Goal: Find specific page/section: Find specific page/section

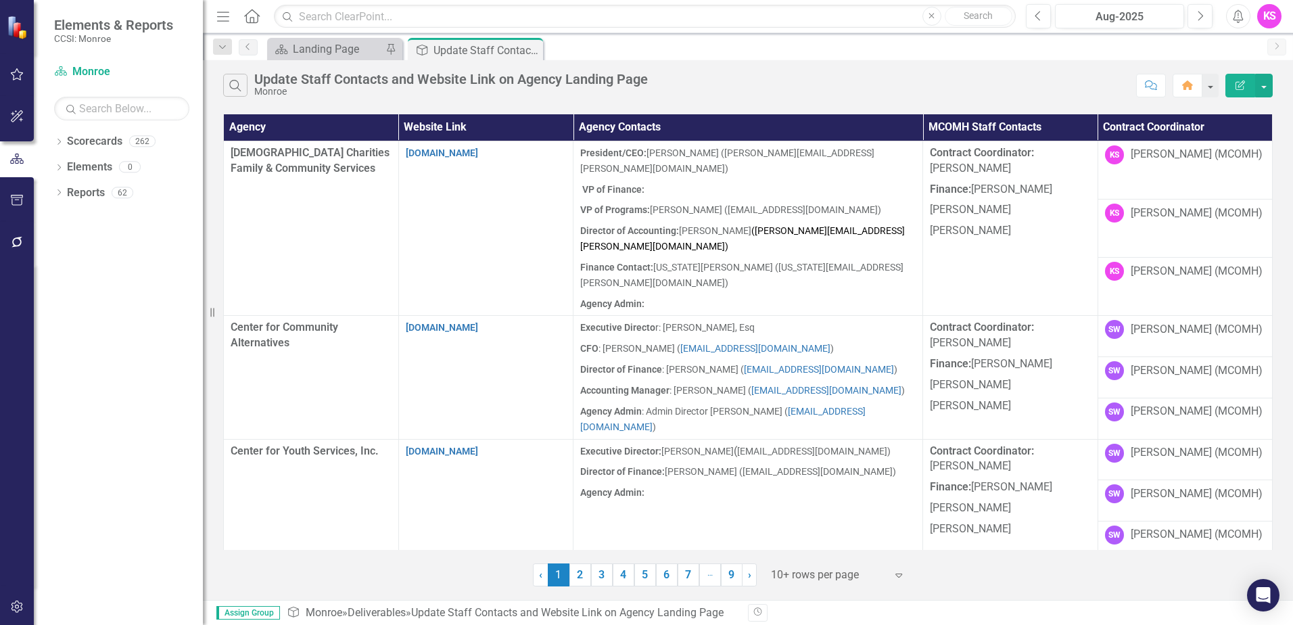
click at [899, 576] on icon "Expand" at bounding box center [899, 574] width 14 height 11
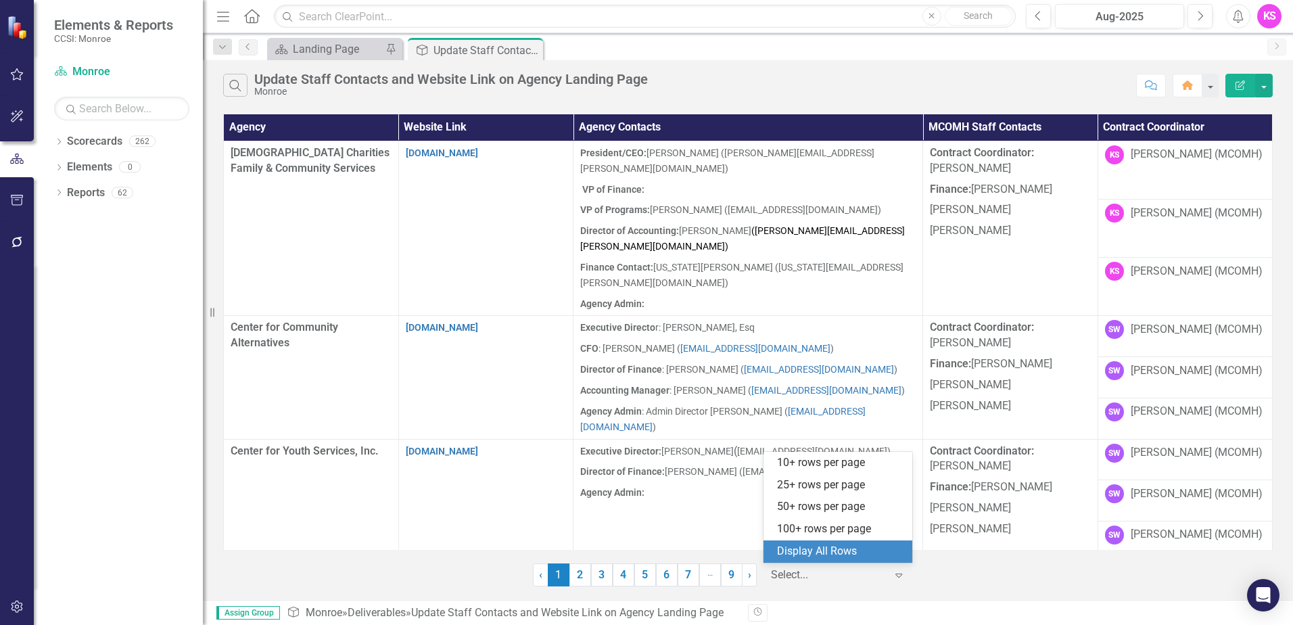
click at [863, 556] on div "Display All Rows" at bounding box center [840, 552] width 127 height 16
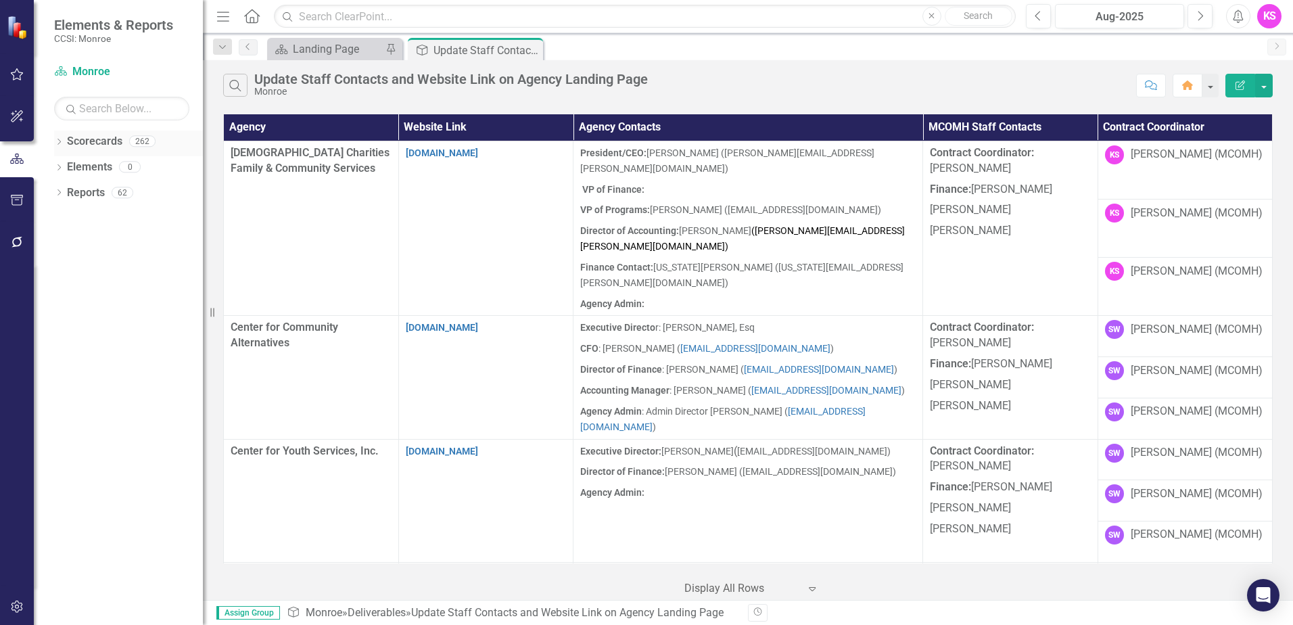
click at [57, 144] on icon "Dropdown" at bounding box center [58, 142] width 9 height 7
click at [64, 166] on icon "Dropdown" at bounding box center [66, 166] width 10 height 8
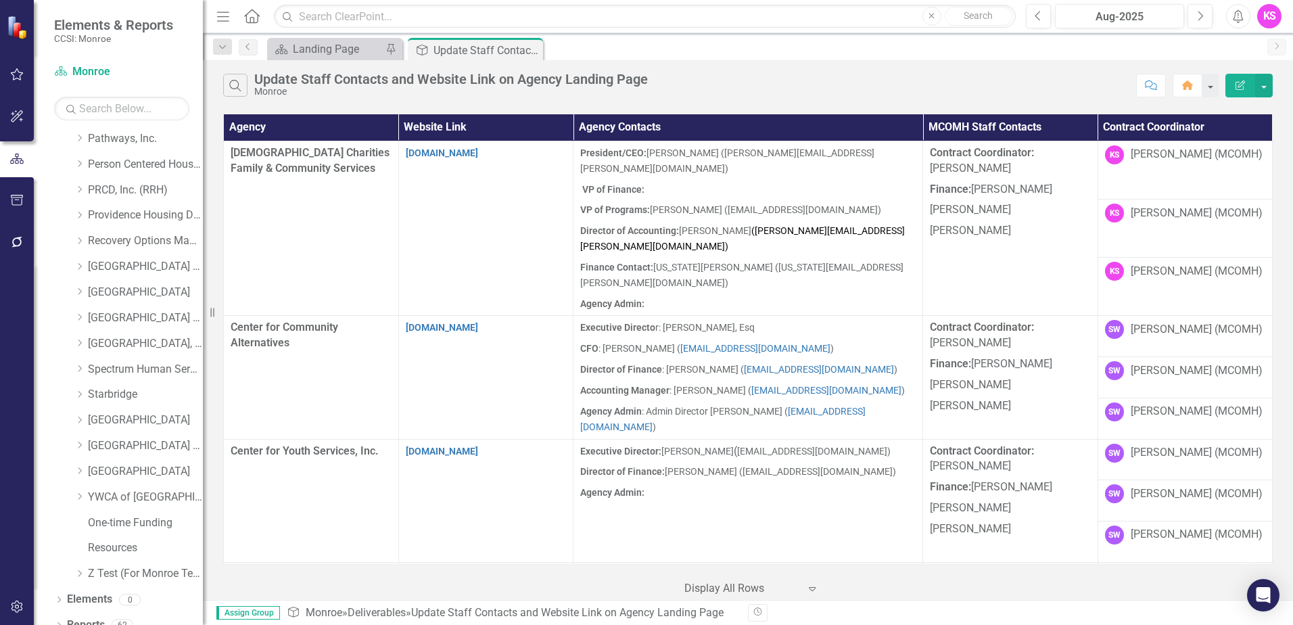
scroll to position [676, 0]
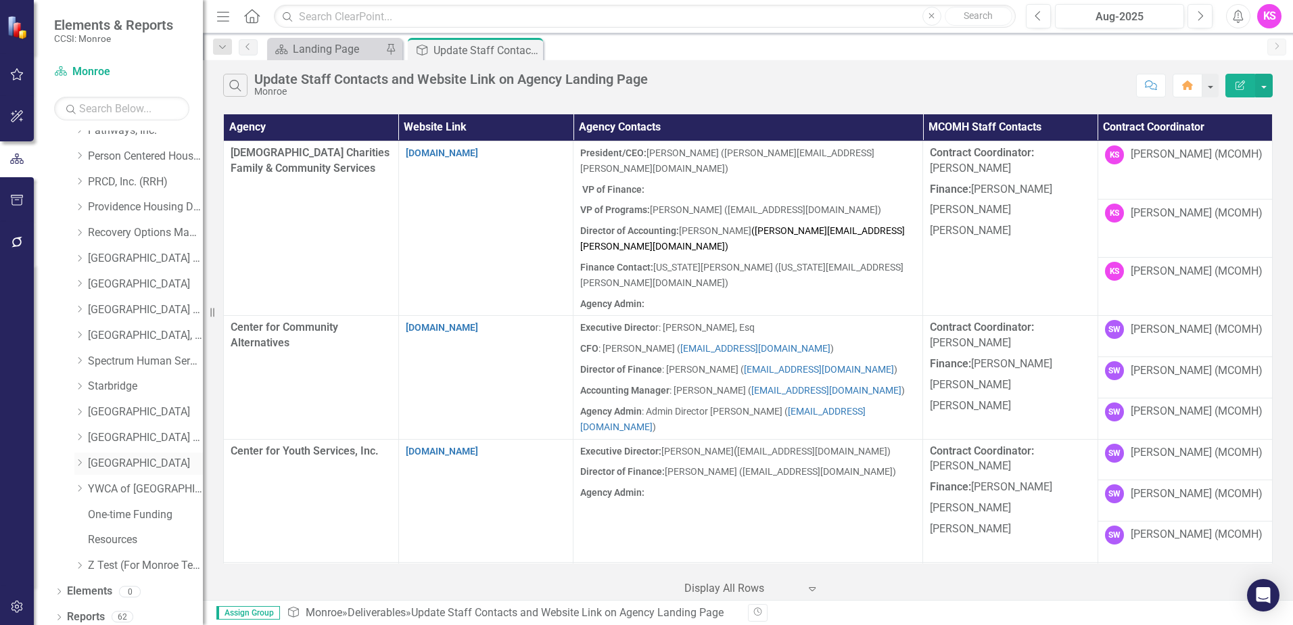
click at [81, 464] on icon "Dropdown" at bounding box center [79, 463] width 10 height 8
click at [131, 463] on link "[GEOGRAPHIC_DATA]" at bounding box center [145, 464] width 115 height 16
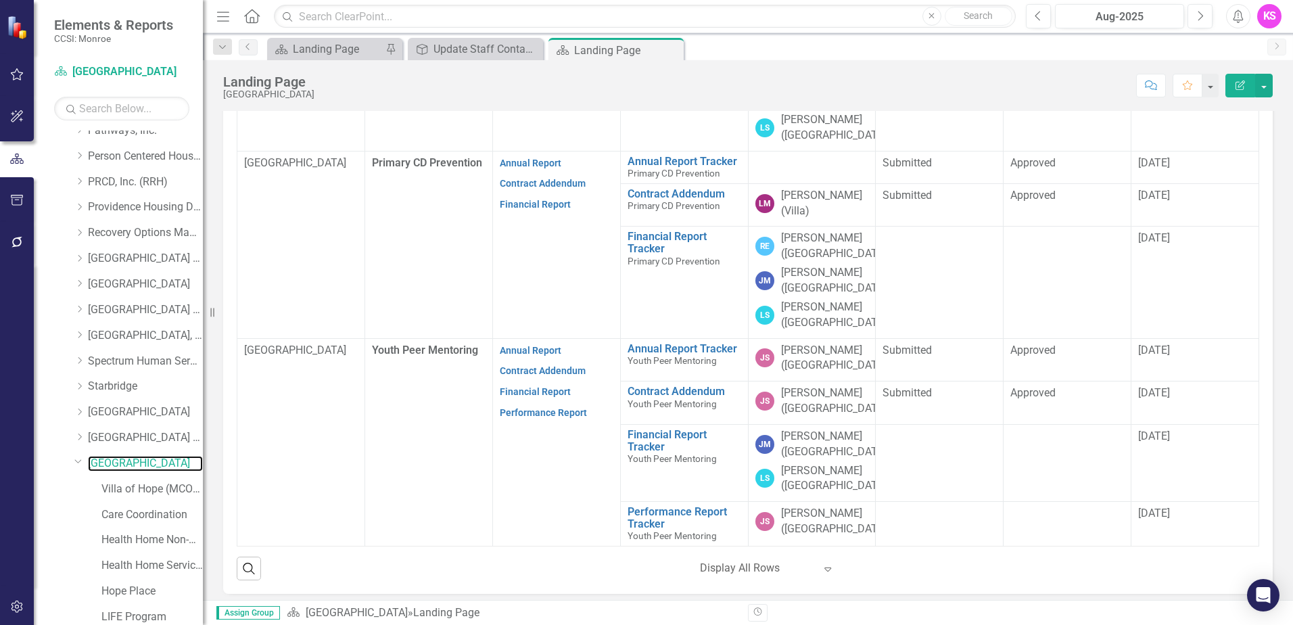
scroll to position [431, 0]
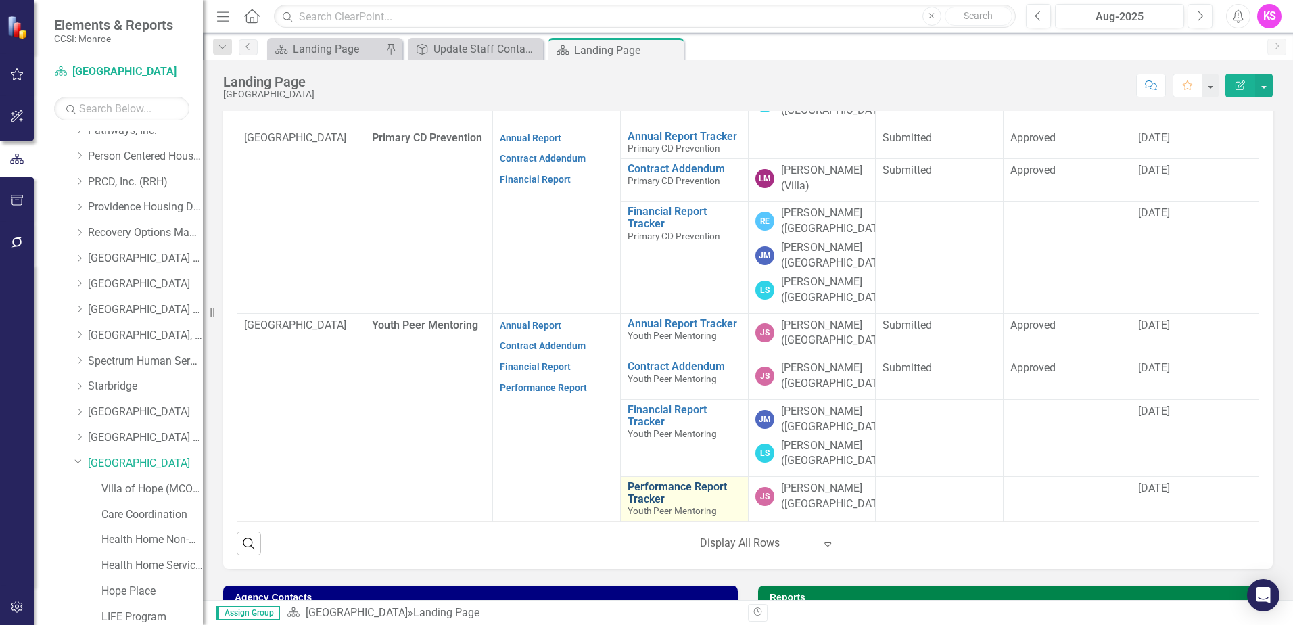
click at [641, 481] on link "Performance Report Tracker" at bounding box center [685, 493] width 114 height 24
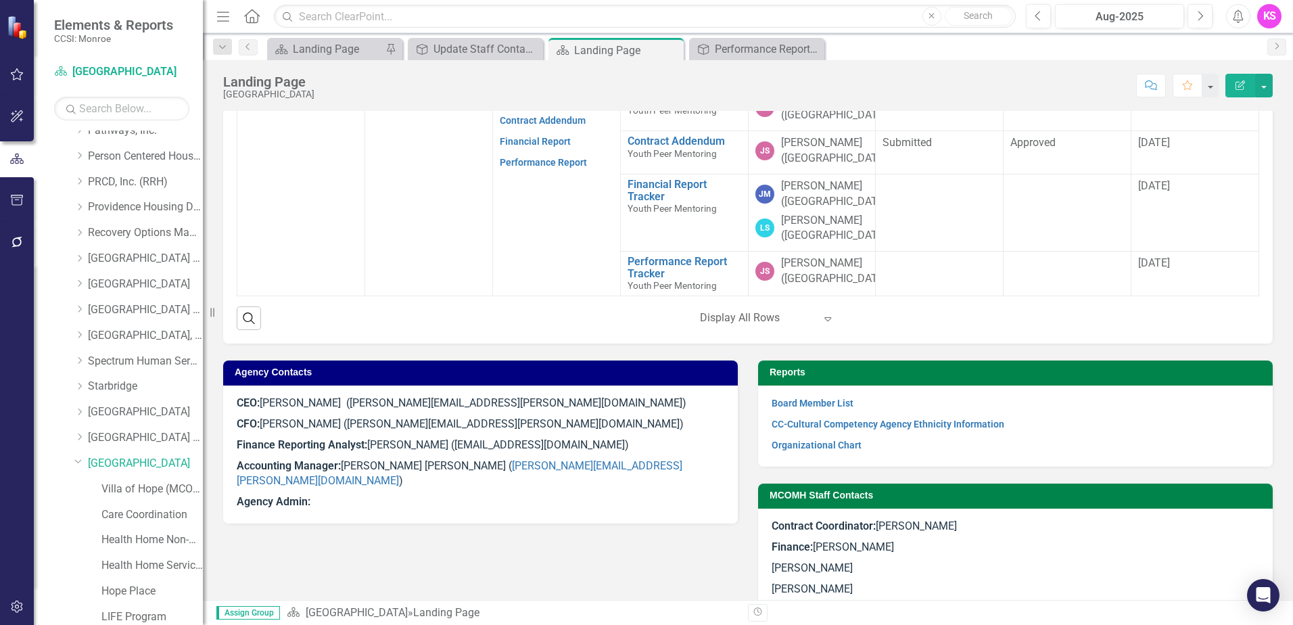
scroll to position [916, 0]
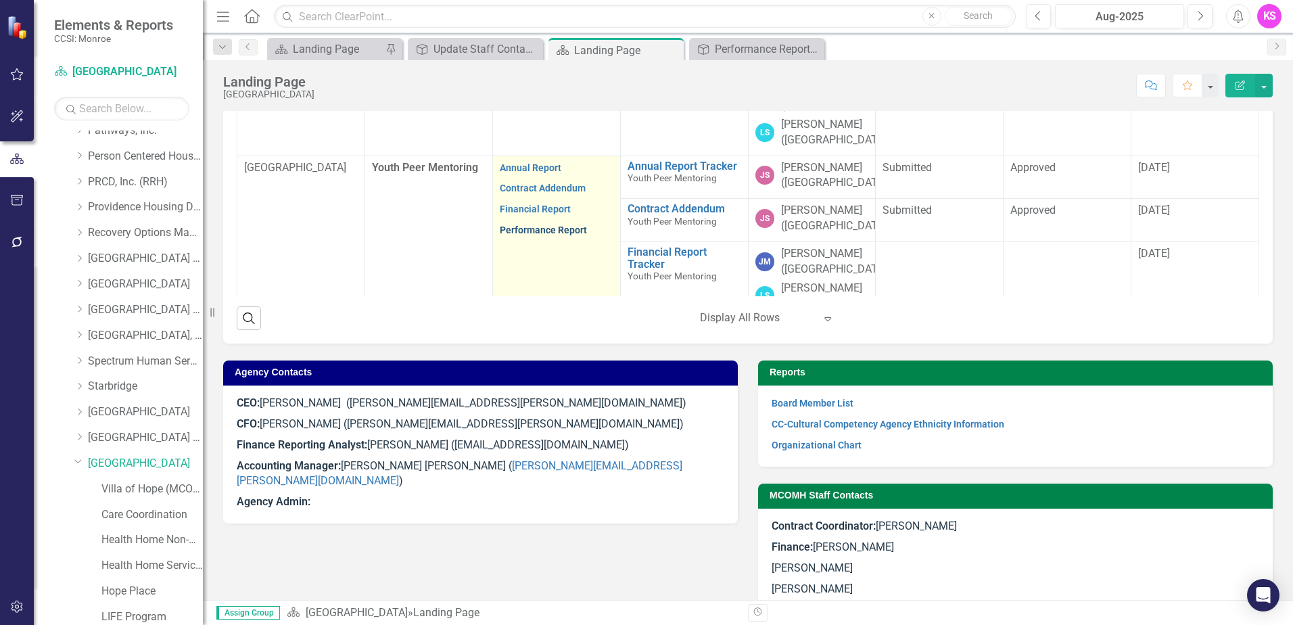
click at [513, 225] on link "Performance Report" at bounding box center [543, 230] width 87 height 11
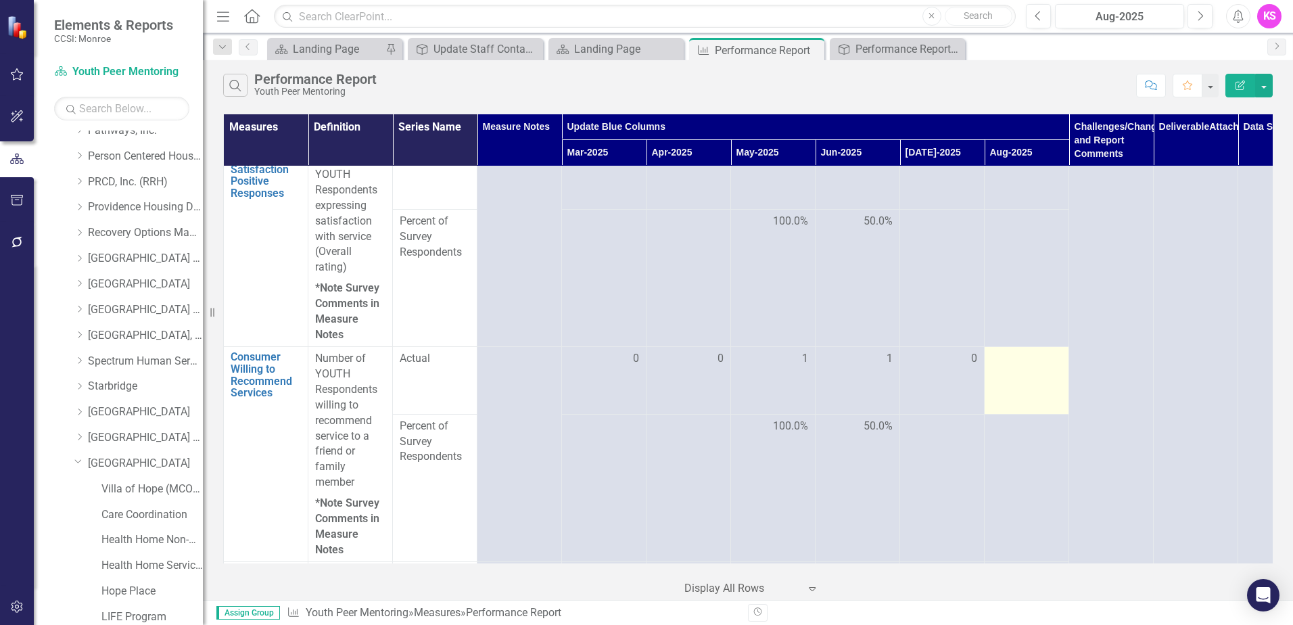
scroll to position [1285, 0]
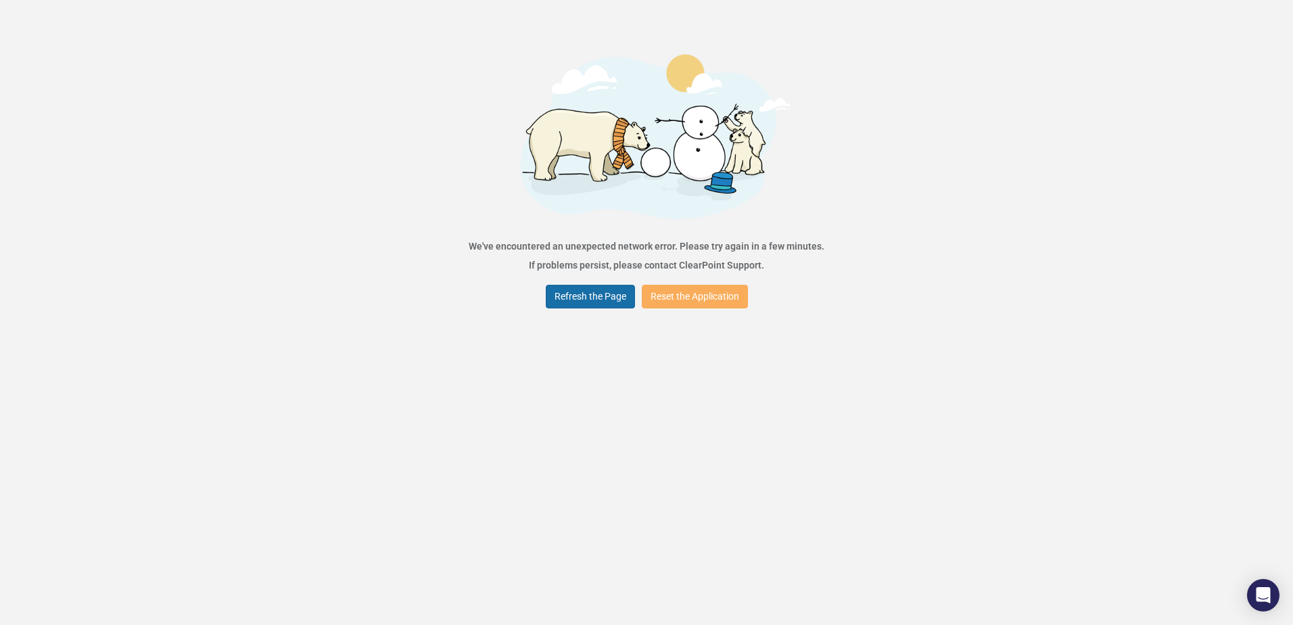
click at [594, 292] on button "Refresh the Page" at bounding box center [590, 297] width 89 height 24
